Goal: Task Accomplishment & Management: Manage account settings

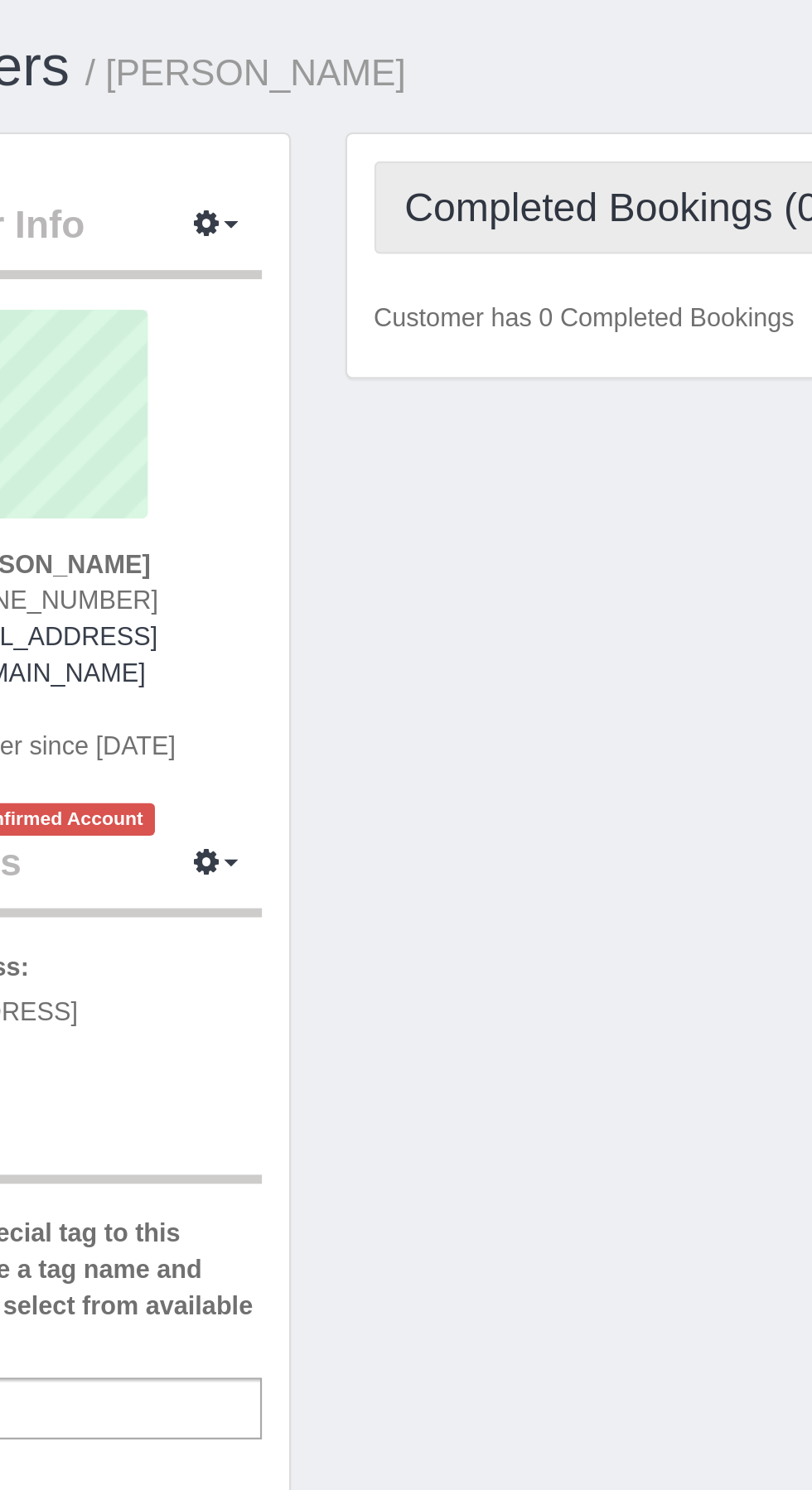
click at [432, 84] on span "Completed Bookings (0)" at bounding box center [449, 95] width 204 height 21
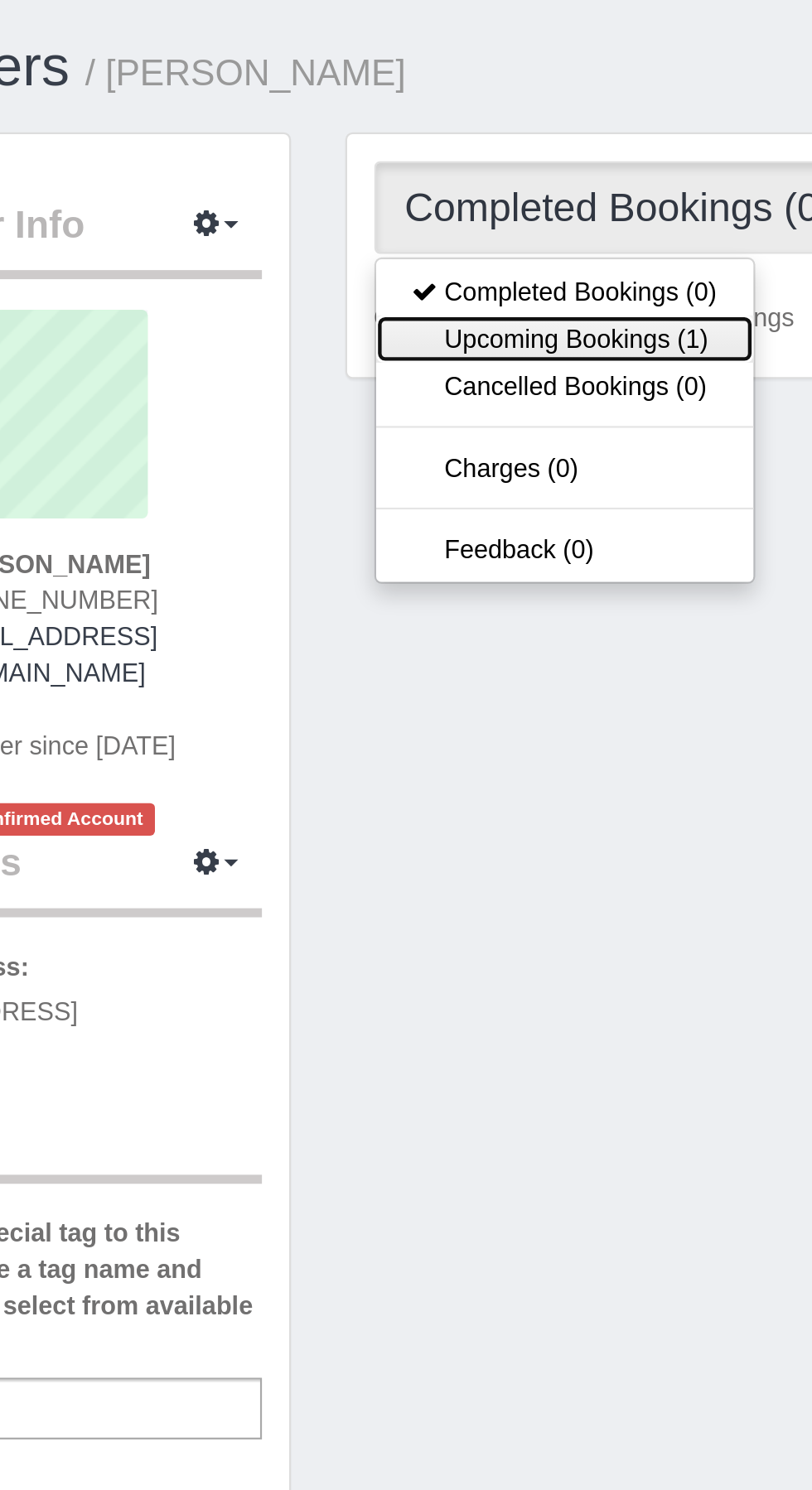
click at [467, 151] on link "Upcoming Bookings (1)" at bounding box center [420, 155] width 173 height 22
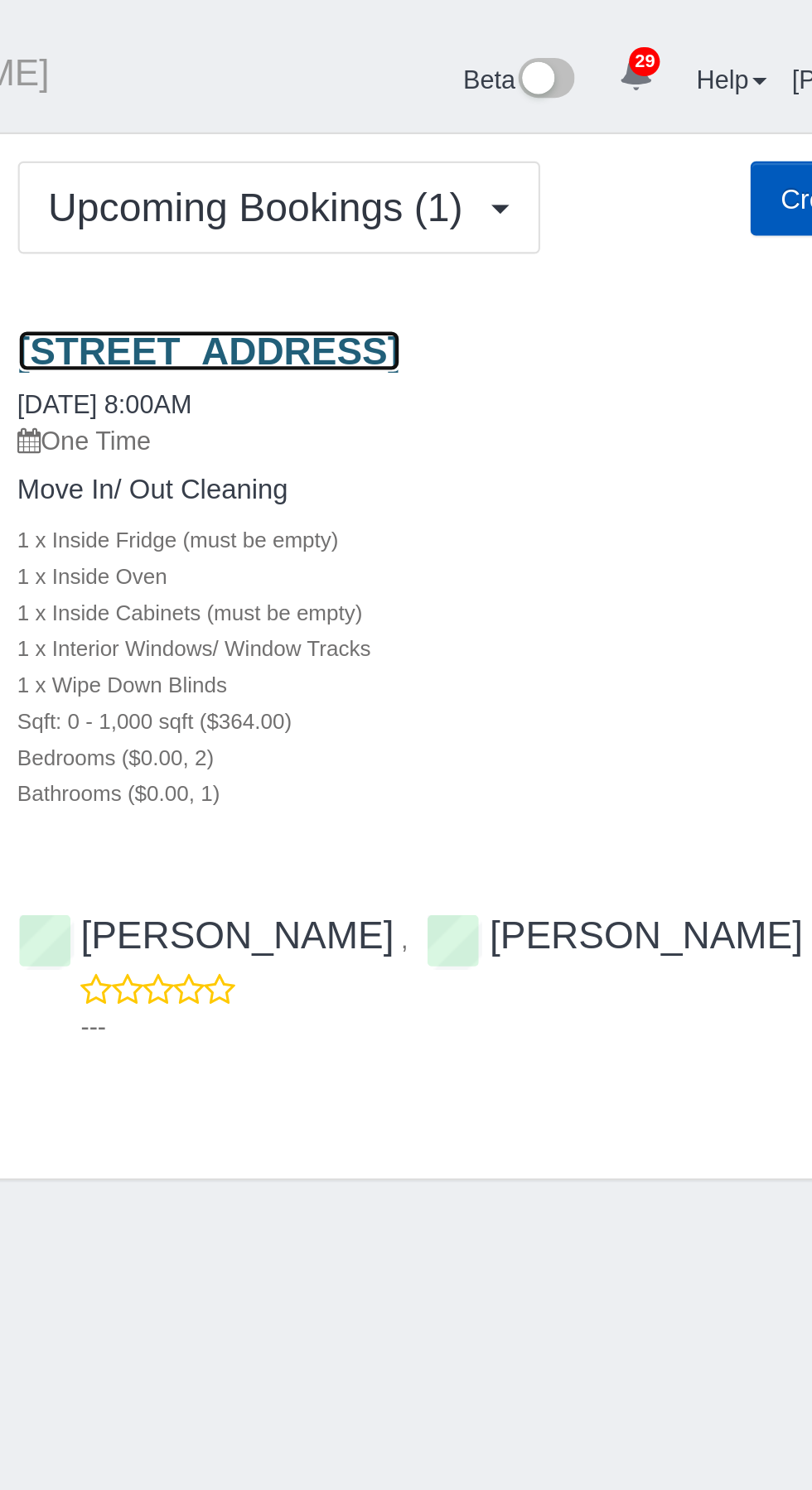
click at [509, 157] on link "[STREET_ADDRESS]" at bounding box center [421, 160] width 175 height 19
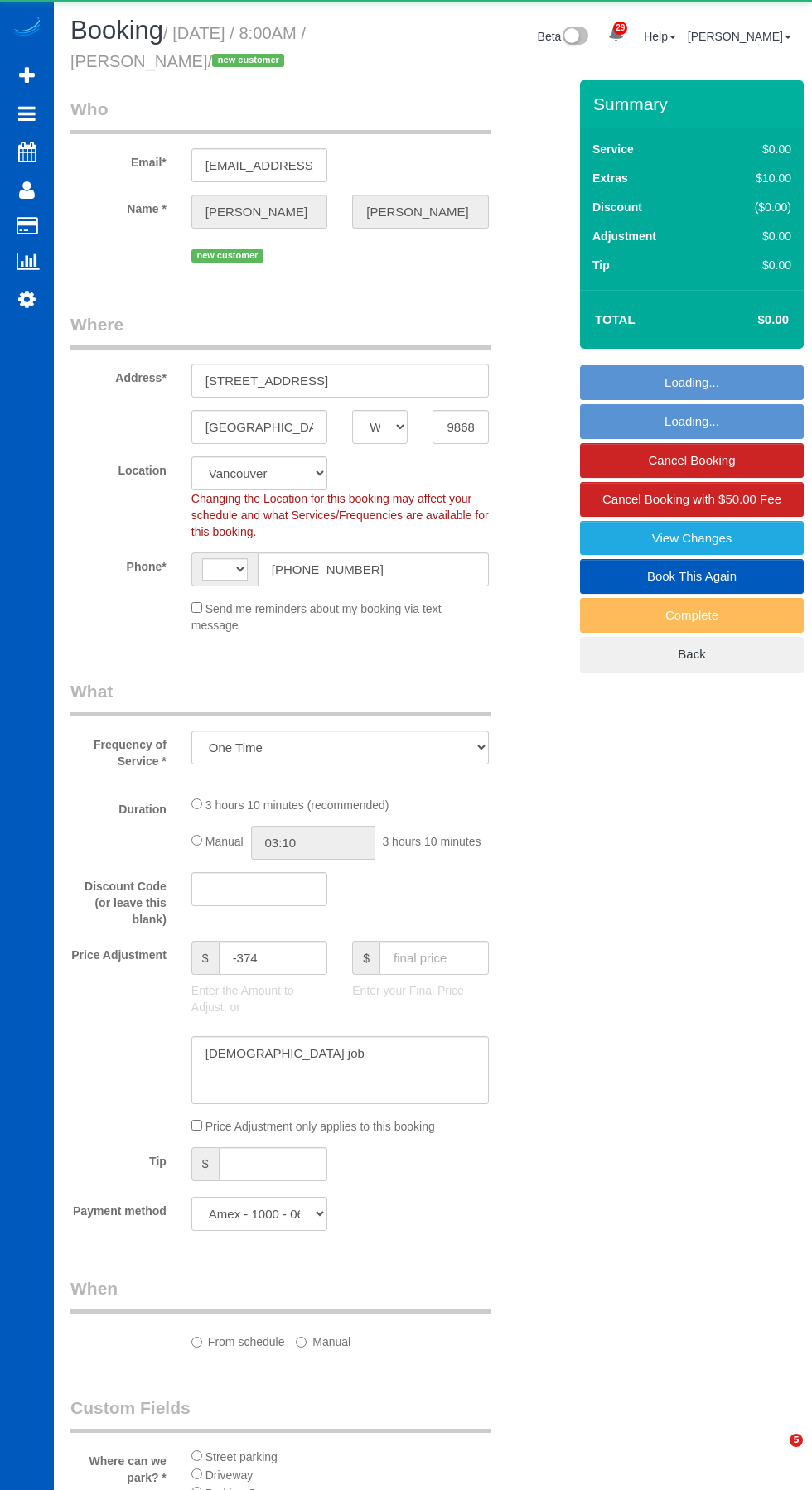
select select "WA"
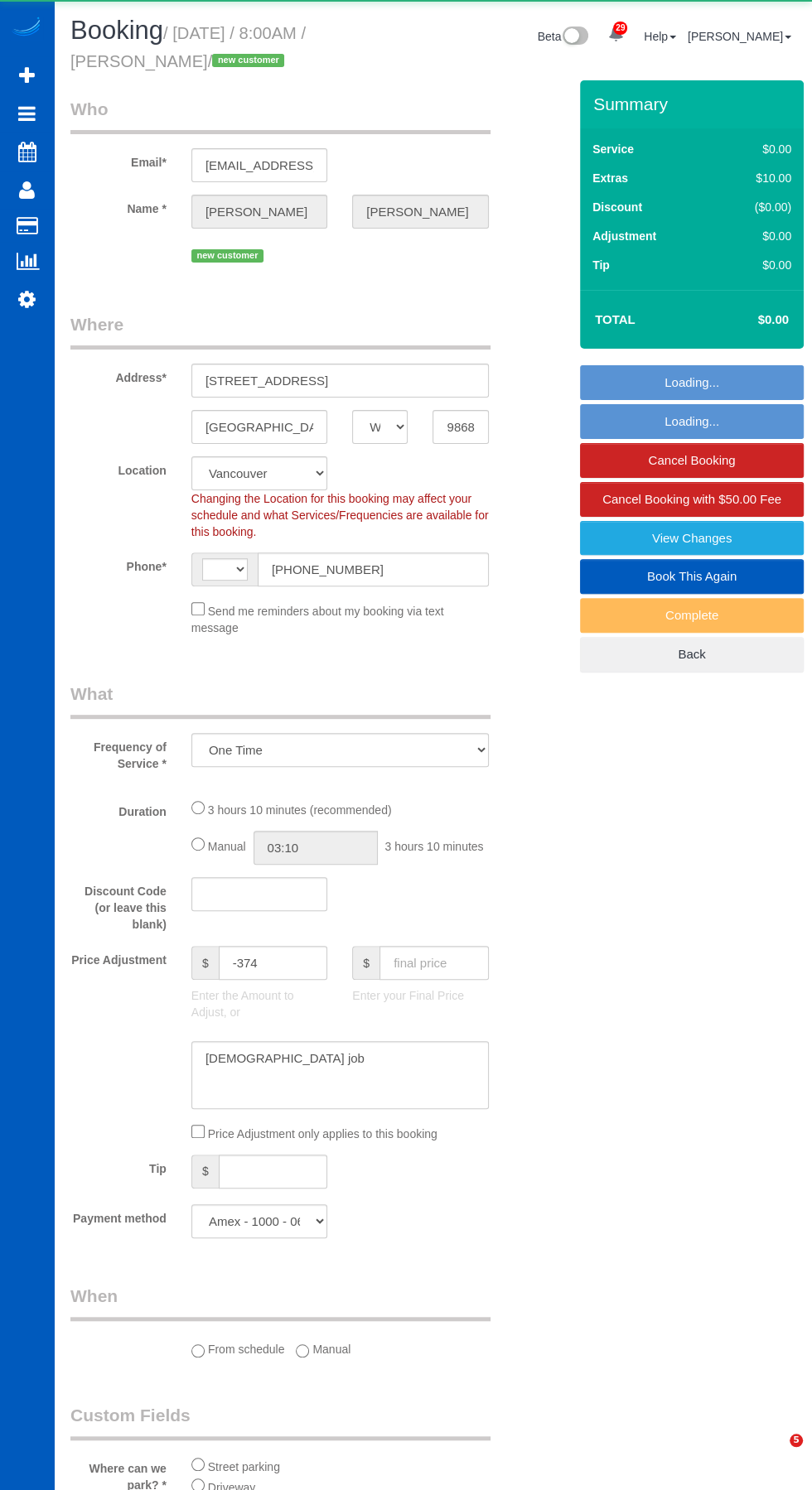
select select "object:1132"
select select "string:[GEOGRAPHIC_DATA]"
select select "199"
select select "2"
select select "spot1"
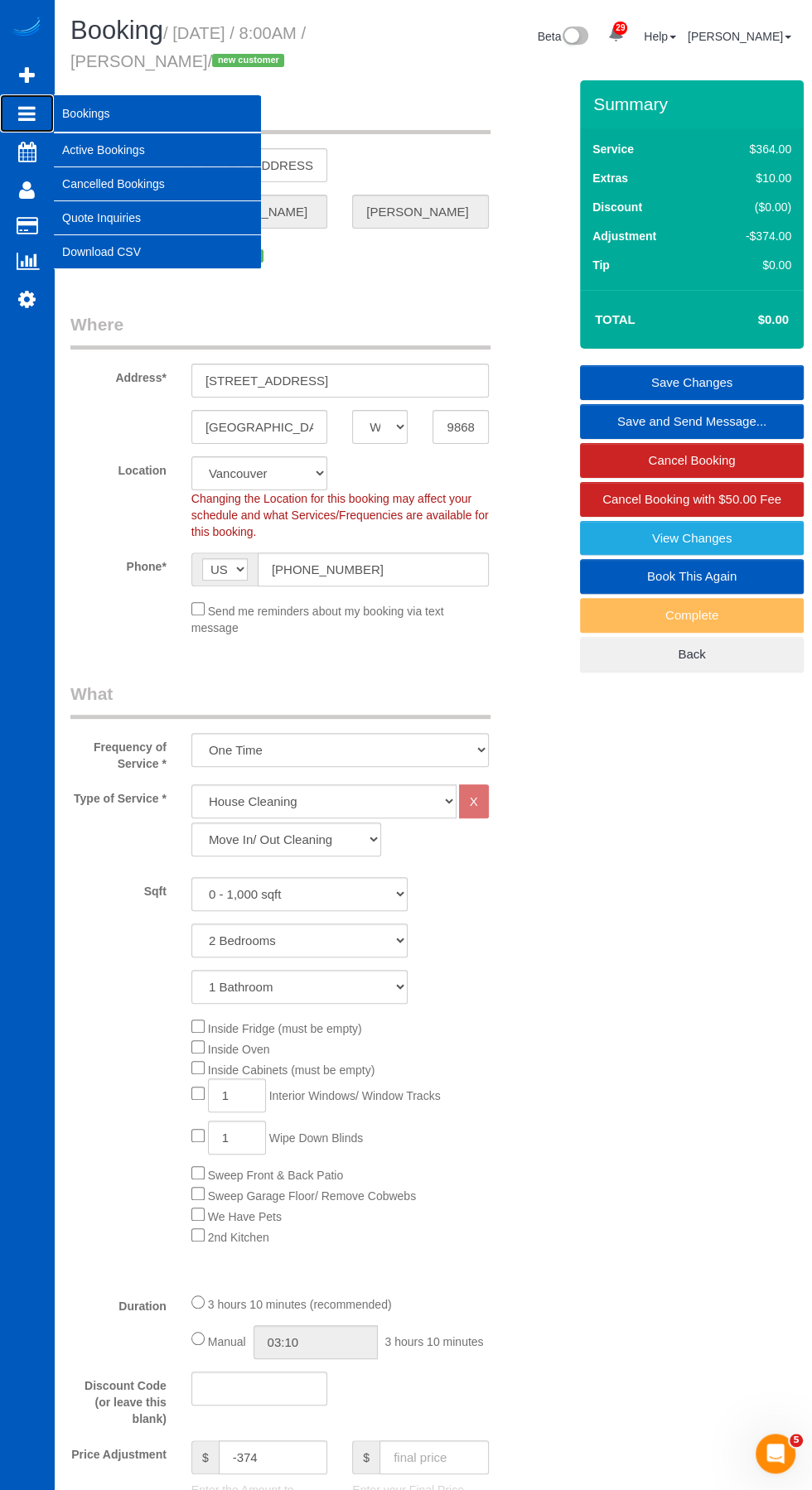
click at [20, 109] on icon at bounding box center [27, 113] width 18 height 20
click at [84, 144] on link "Active Bookings" at bounding box center [157, 150] width 207 height 33
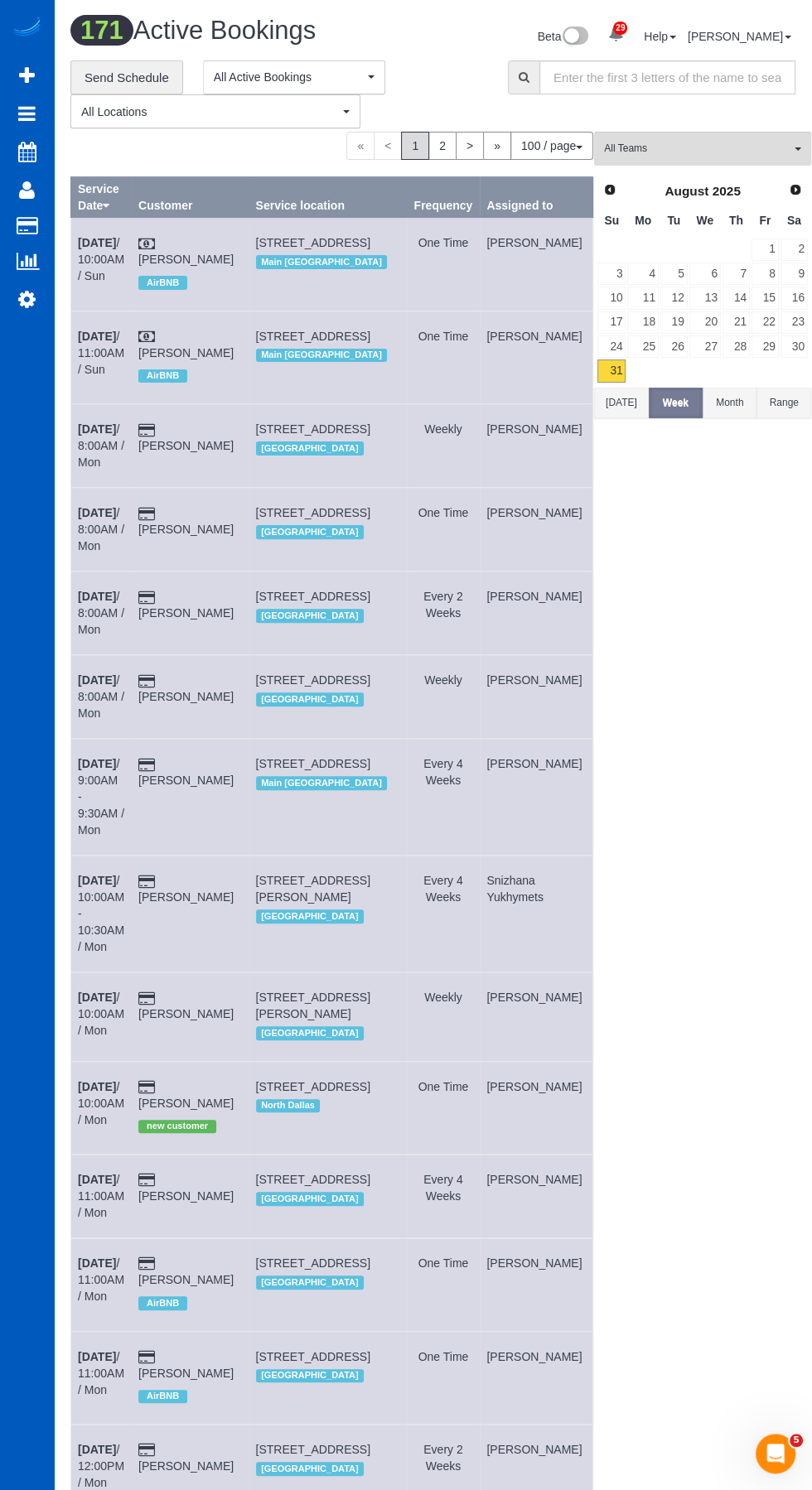
click at [788, 189] on span "Next" at bounding box center [794, 189] width 13 height 13
click at [634, 252] on link "1" at bounding box center [642, 250] width 31 height 23
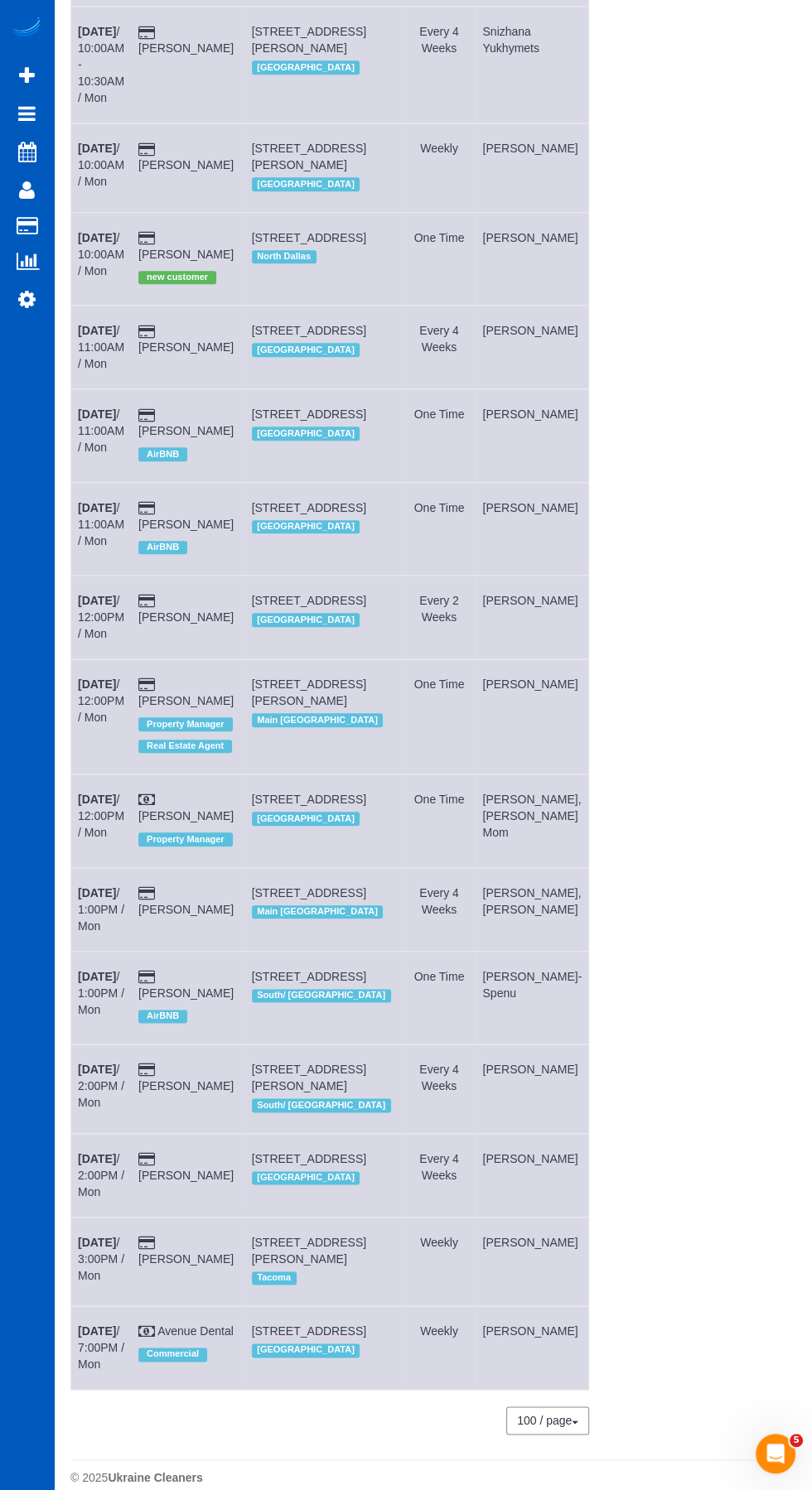
scroll to position [663, 0]
click at [214, 913] on link "[PERSON_NAME]" at bounding box center [186, 909] width 95 height 13
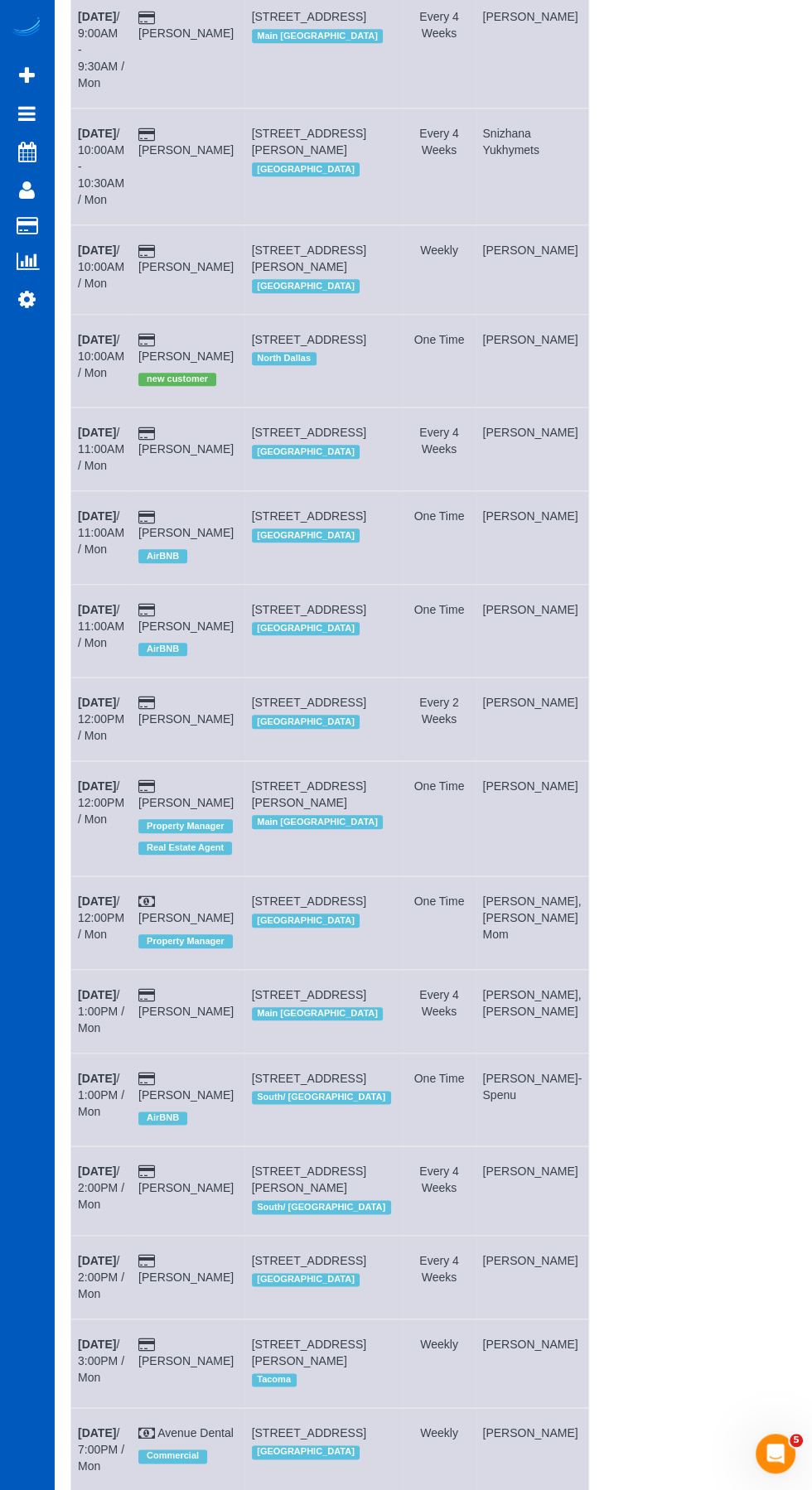
scroll to position [562, 0]
click at [96, 1033] on link "[DATE] 1:00PM / Mon" at bounding box center [101, 1009] width 46 height 46
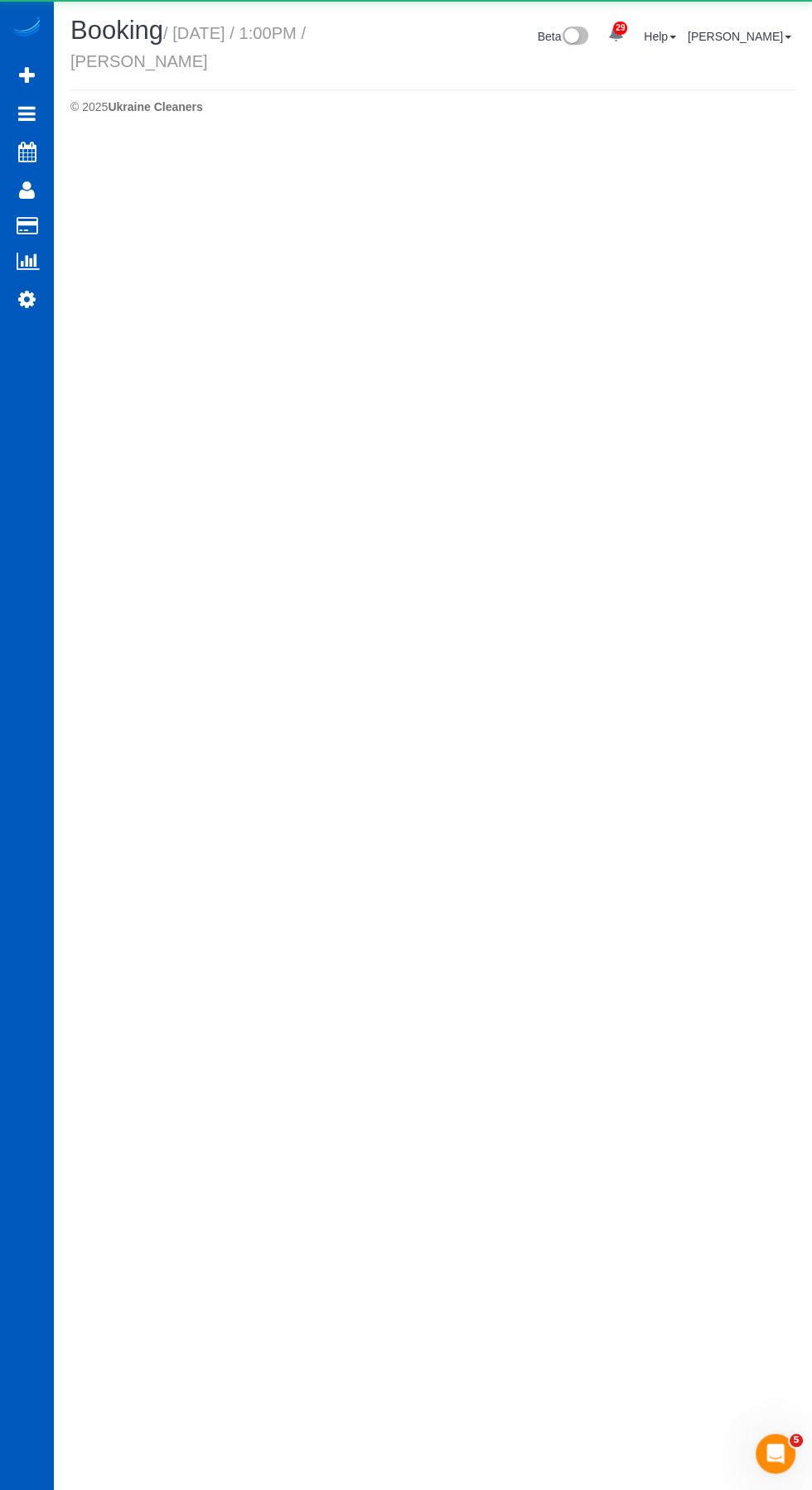
select select "WA"
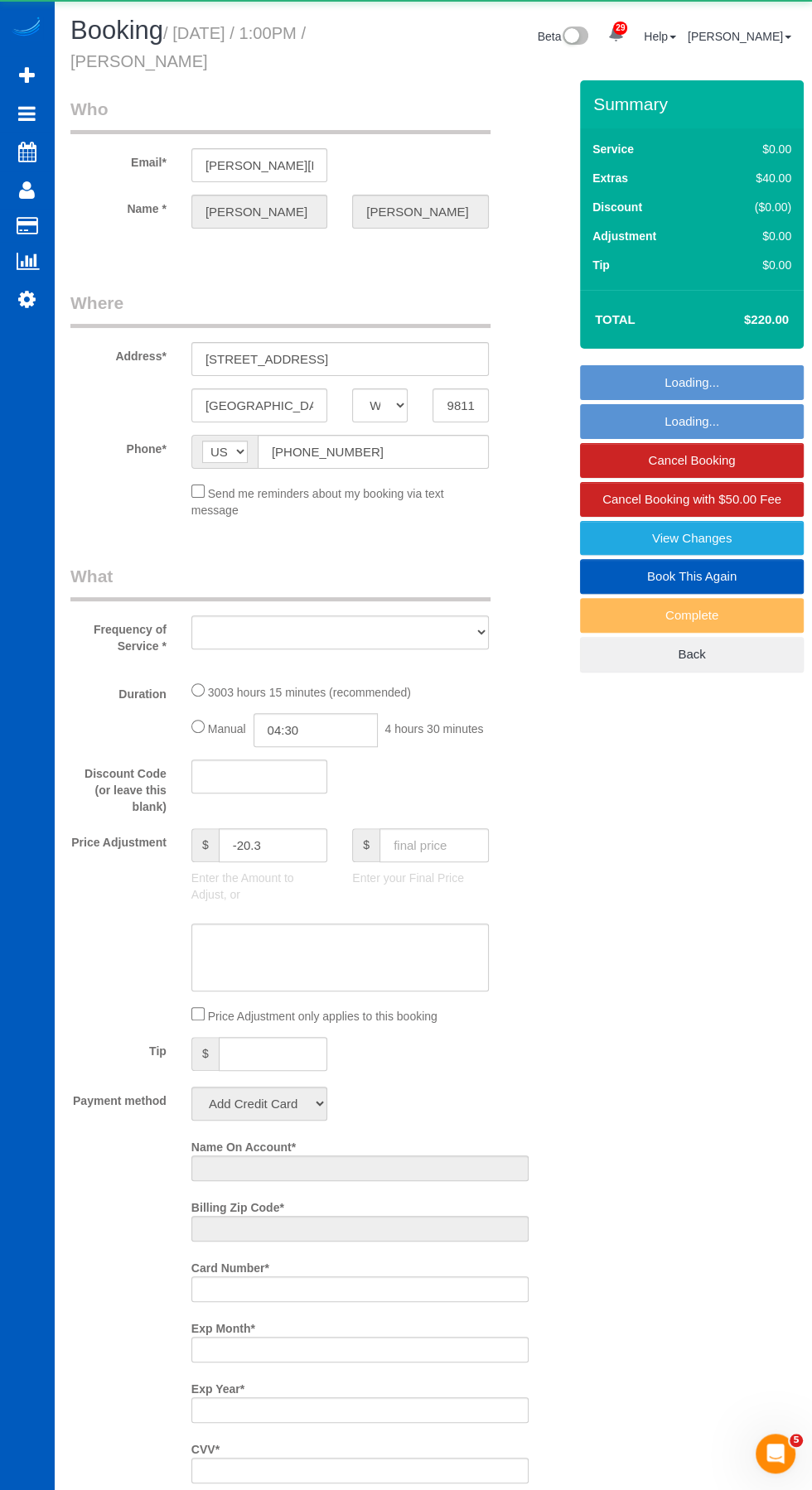
select select "object:5622"
select select "string:fspay-1344b3bb-f376-4f69-ae98-511b8ee23d56"
select select "number:8"
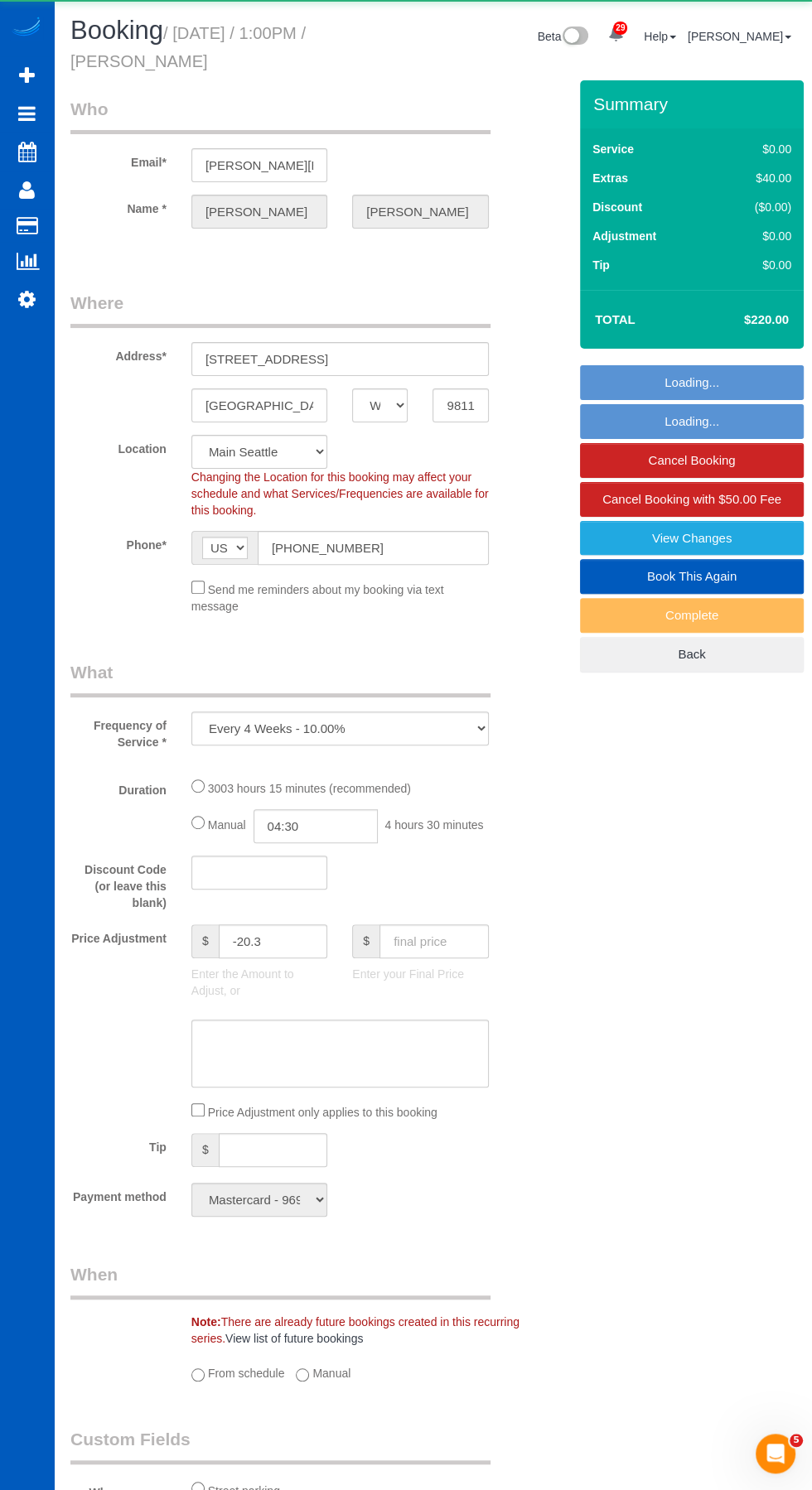
select select "object:5888"
select select "1501"
select select "2"
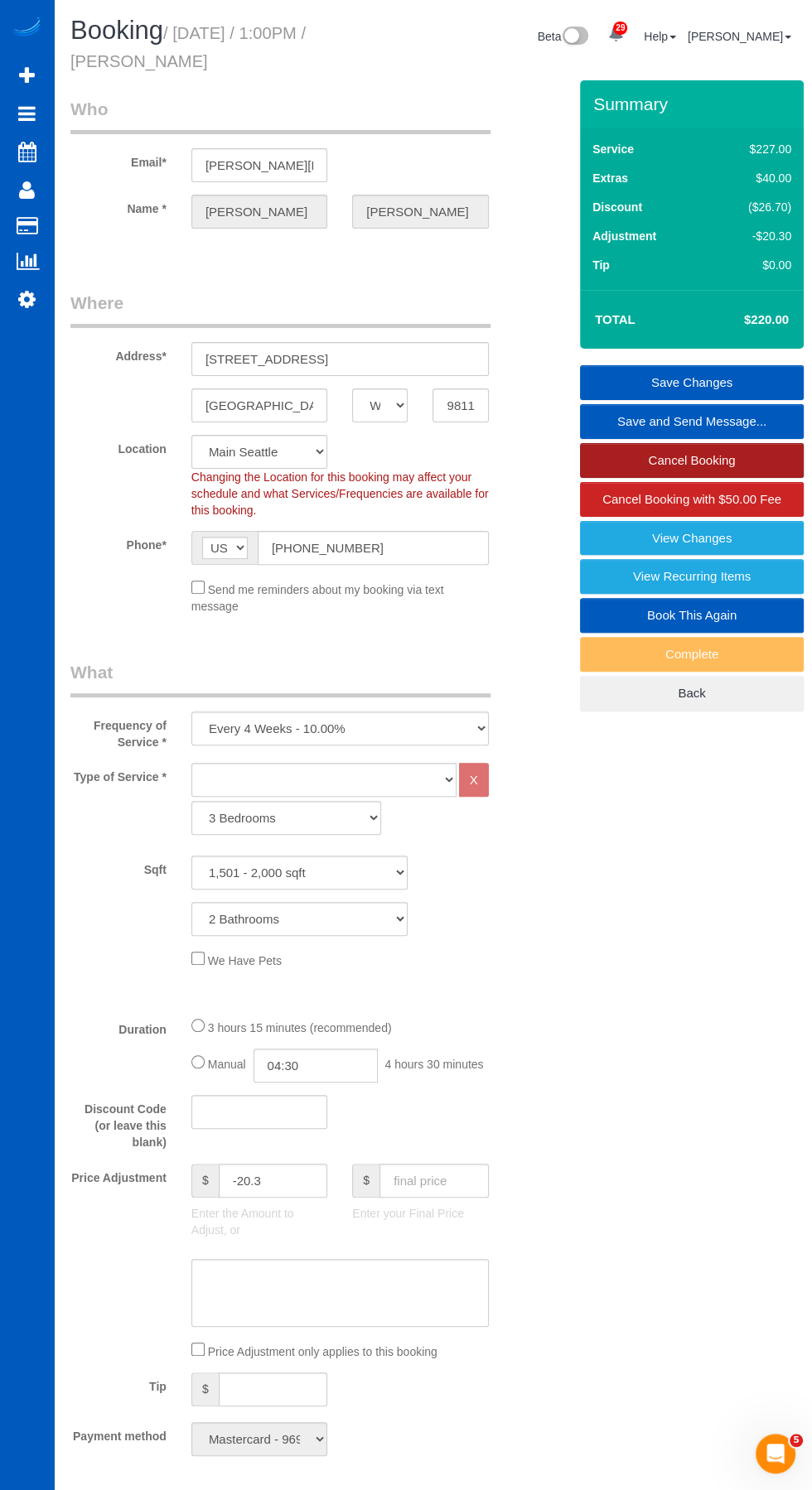
click at [742, 461] on link "Cancel Booking" at bounding box center [691, 461] width 223 height 35
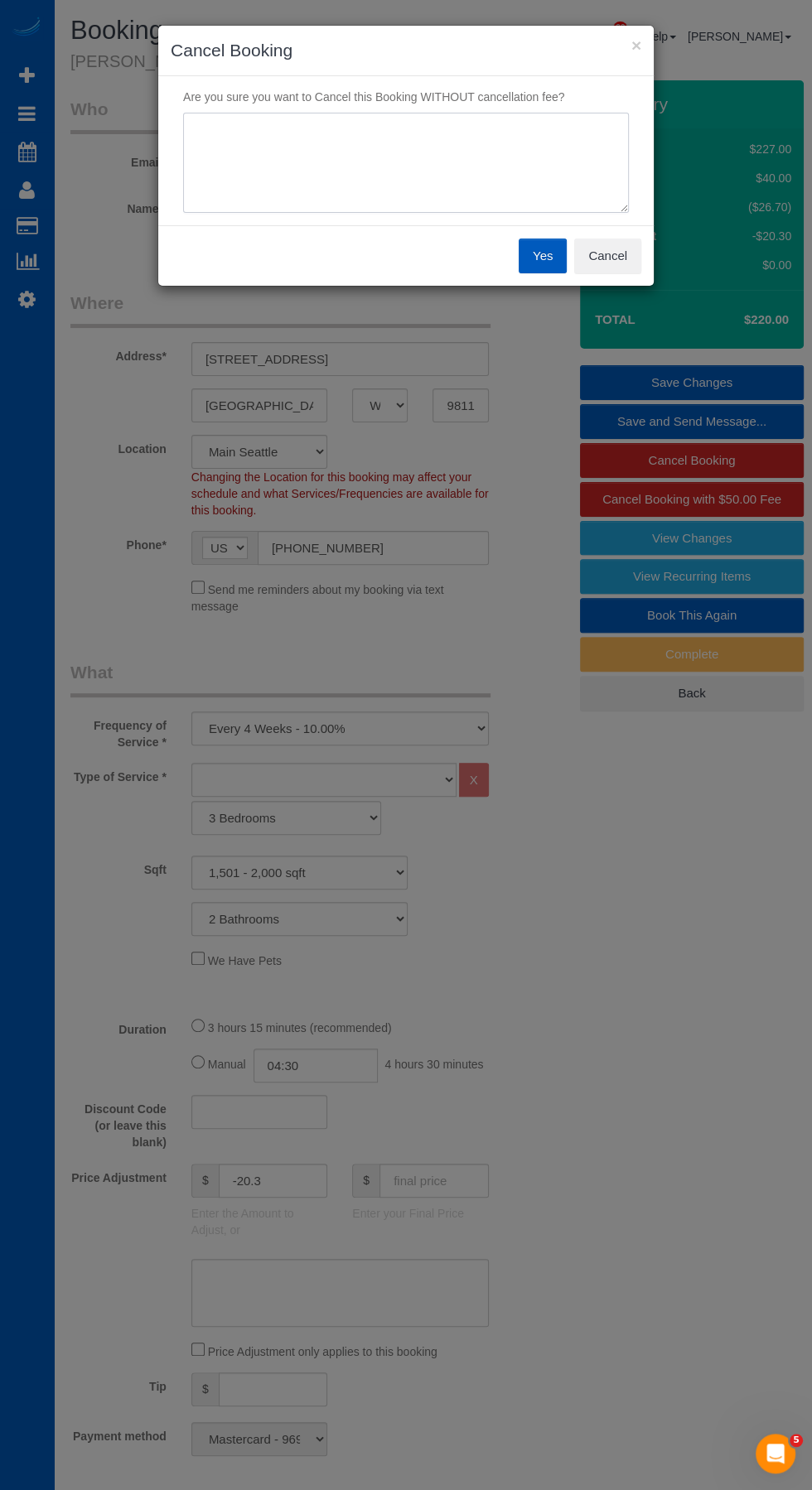
click at [492, 136] on textarea at bounding box center [406, 163] width 446 height 101
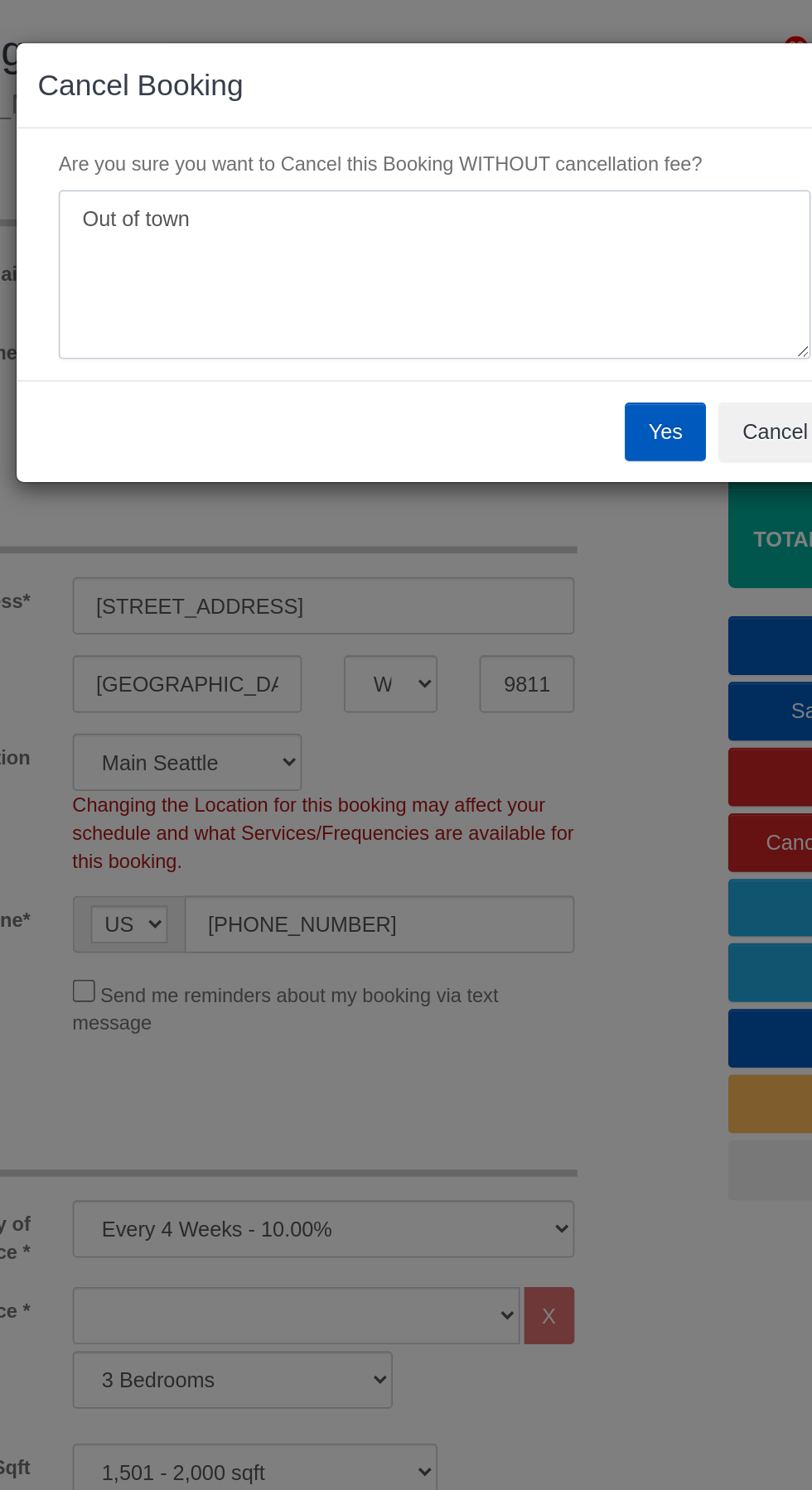
type textarea "Out of town"
click at [546, 251] on button "Yes" at bounding box center [542, 256] width 48 height 35
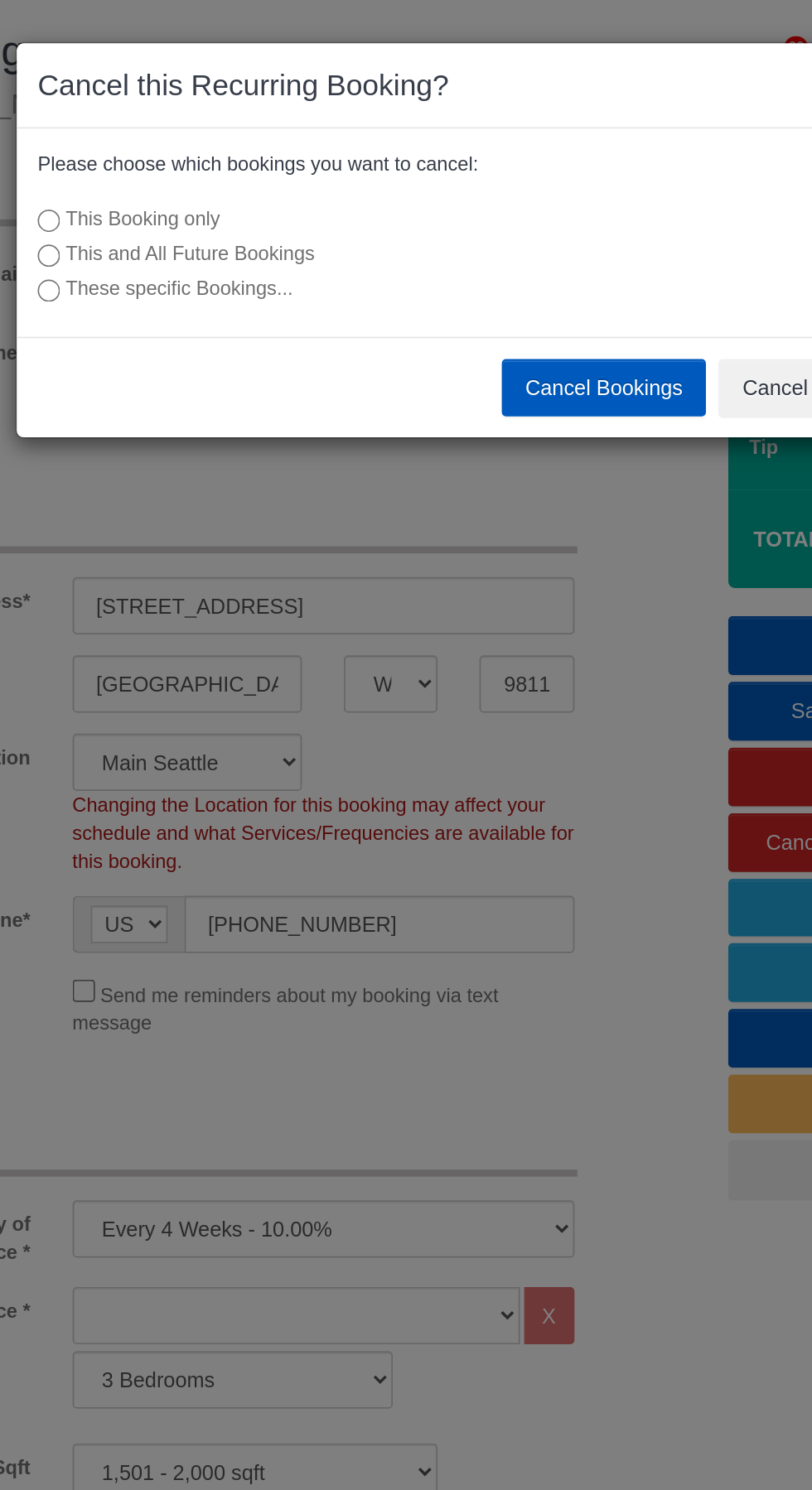
click at [522, 227] on button "Cancel Bookings" at bounding box center [506, 230] width 122 height 35
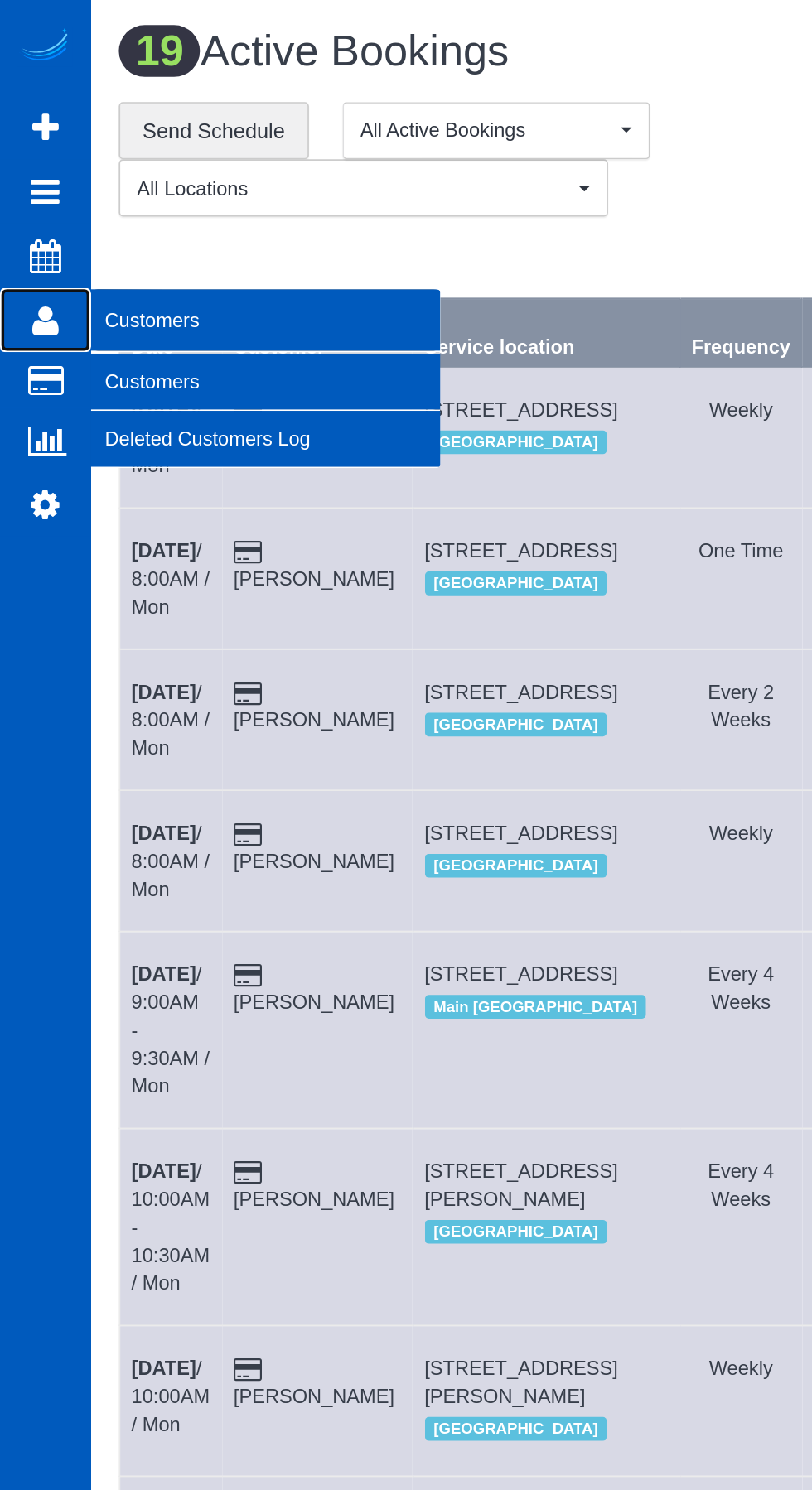
click at [30, 190] on icon at bounding box center [27, 189] width 16 height 20
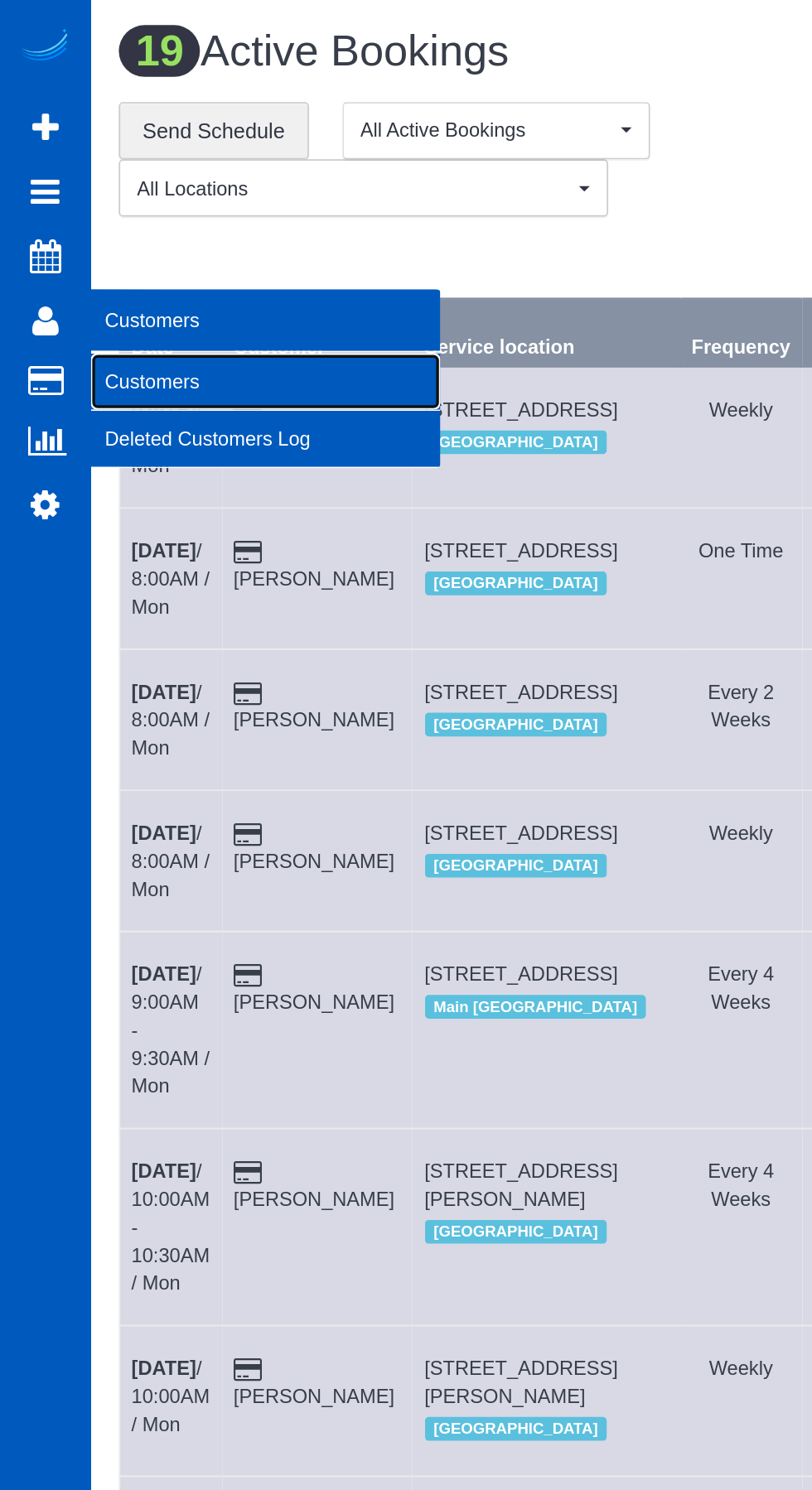
click at [101, 229] on link "Customers" at bounding box center [157, 226] width 207 height 33
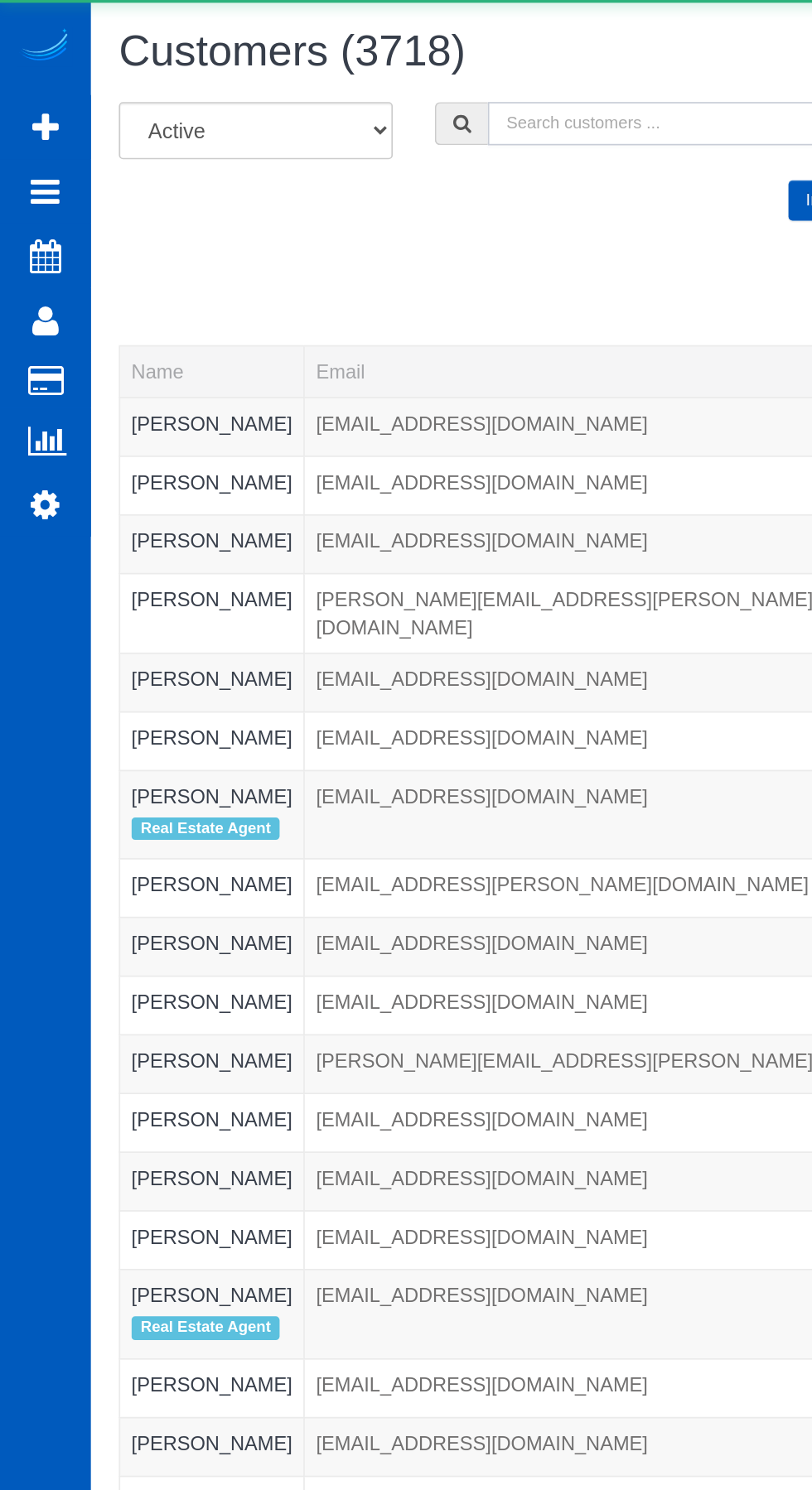
click at [359, 72] on input "text" at bounding box center [526, 73] width 476 height 25
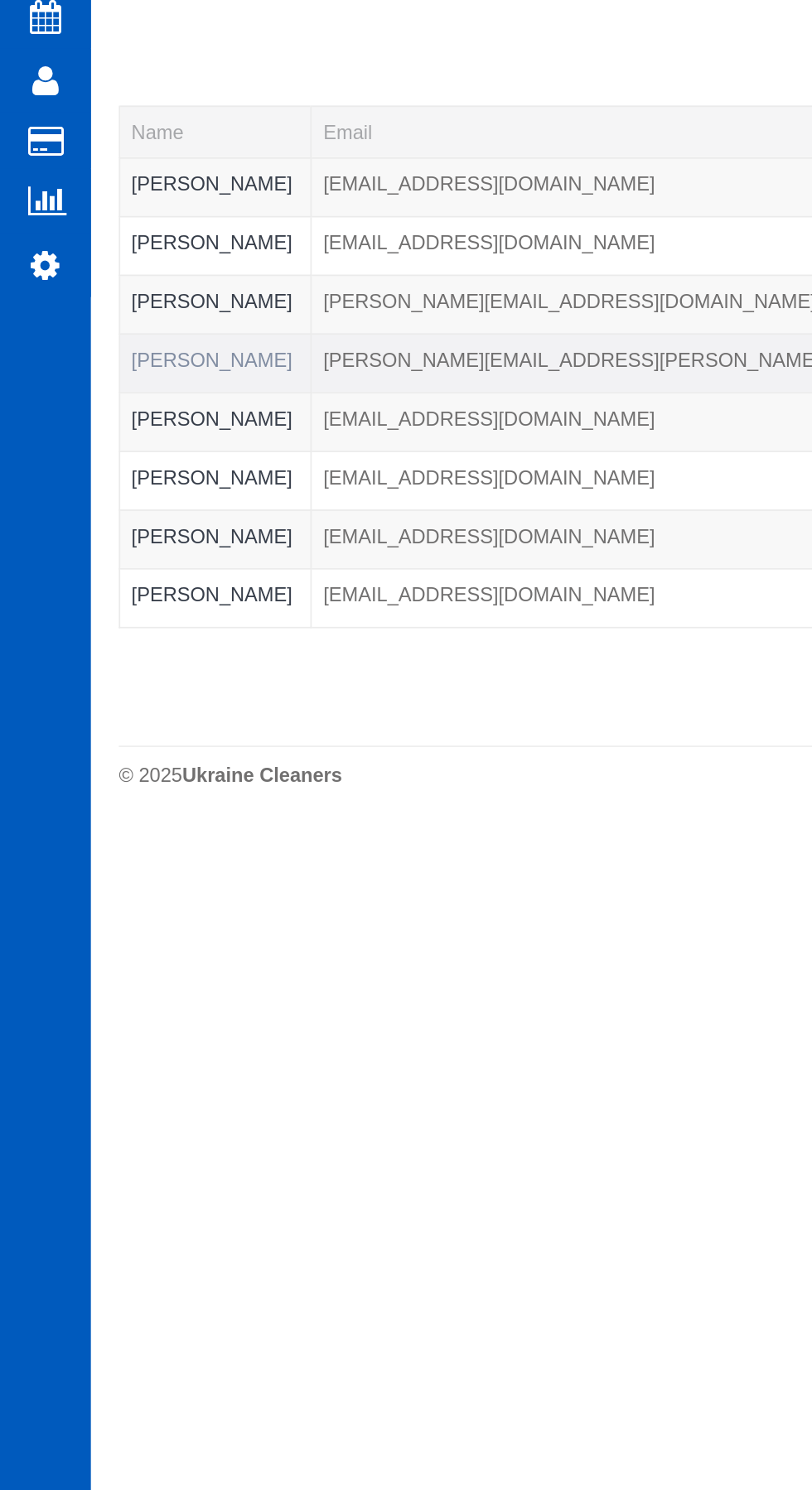
type input "[PERSON_NAME]"
click at [121, 351] on link "[PERSON_NAME]" at bounding box center [125, 355] width 95 height 13
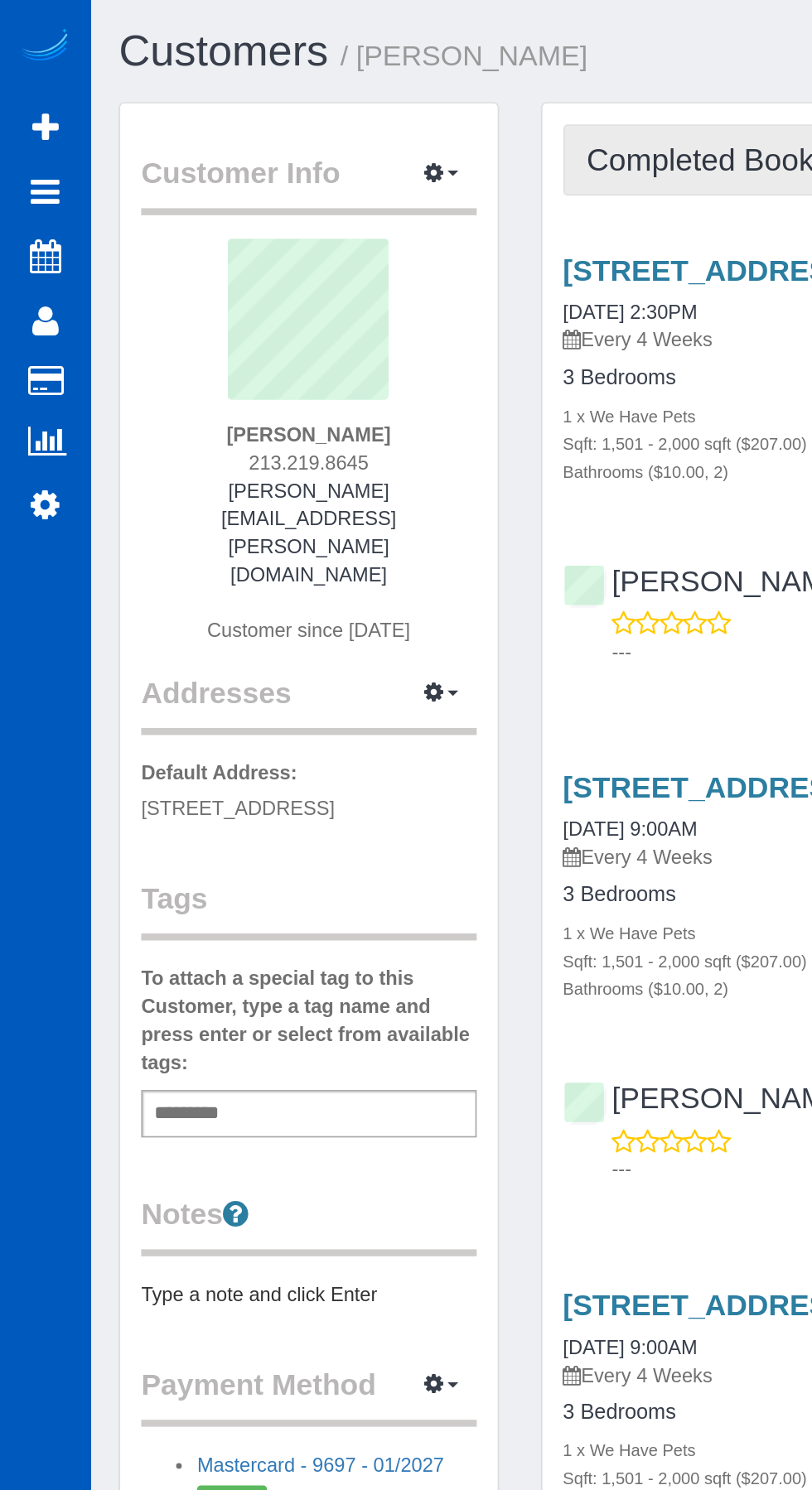
click at [421, 81] on button "Completed Bookings (24)" at bounding box center [461, 95] width 255 height 42
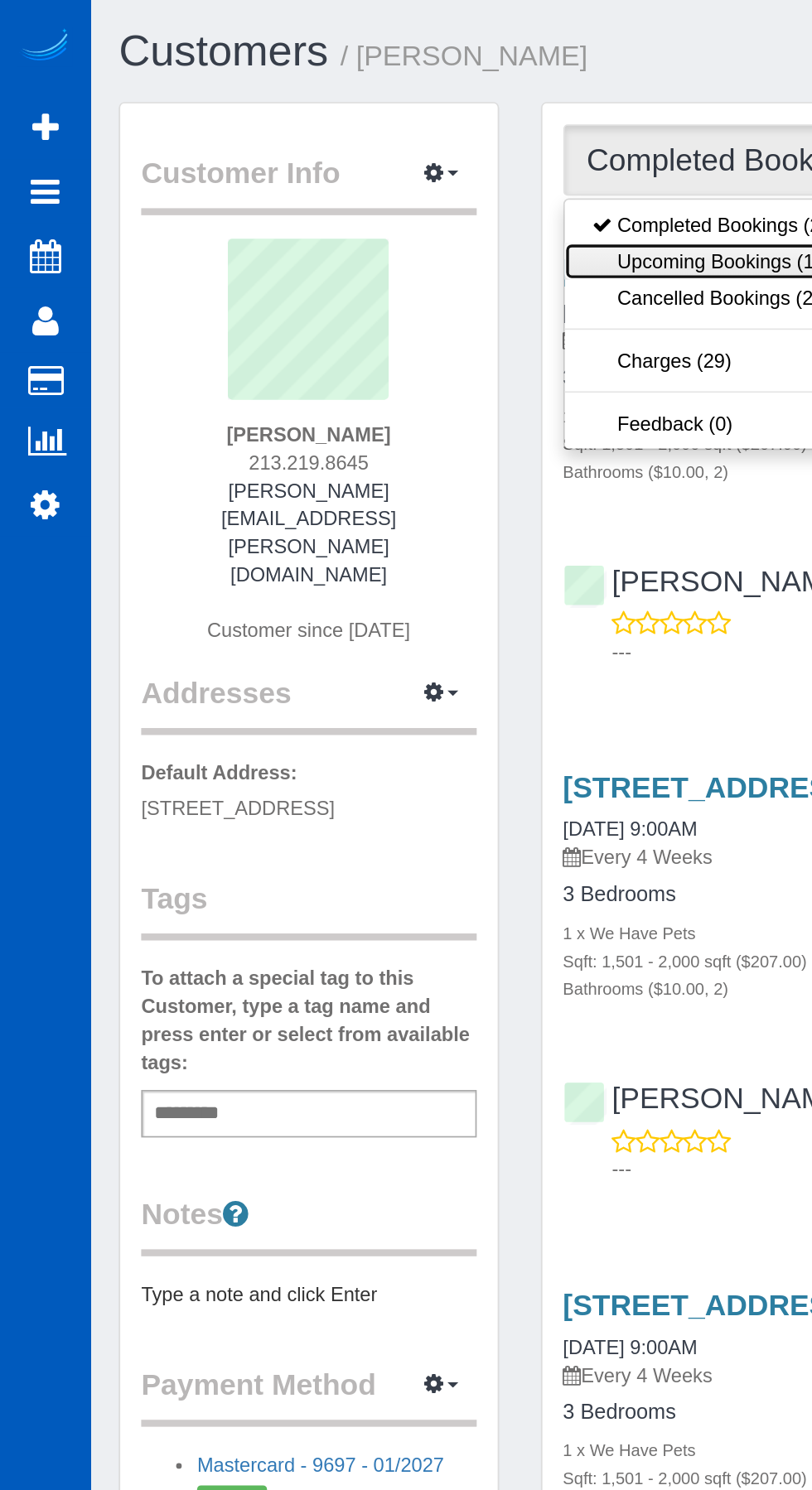
click at [409, 150] on link "Upcoming Bookings (11)" at bounding box center [424, 155] width 179 height 22
